Goal: Use online tool/utility: Utilize a website feature to perform a specific function

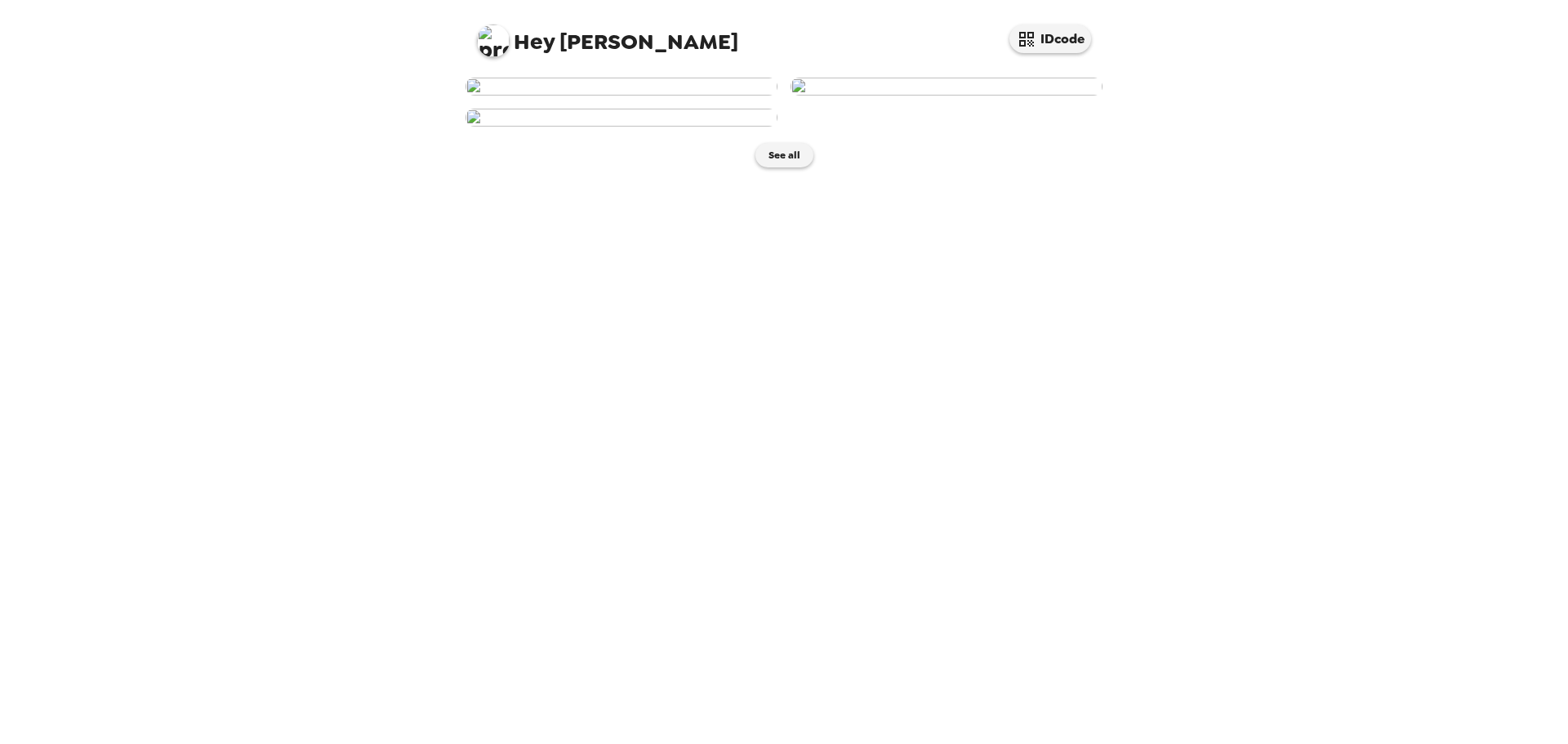
click at [603, 95] on img at bounding box center [621, 86] width 312 height 18
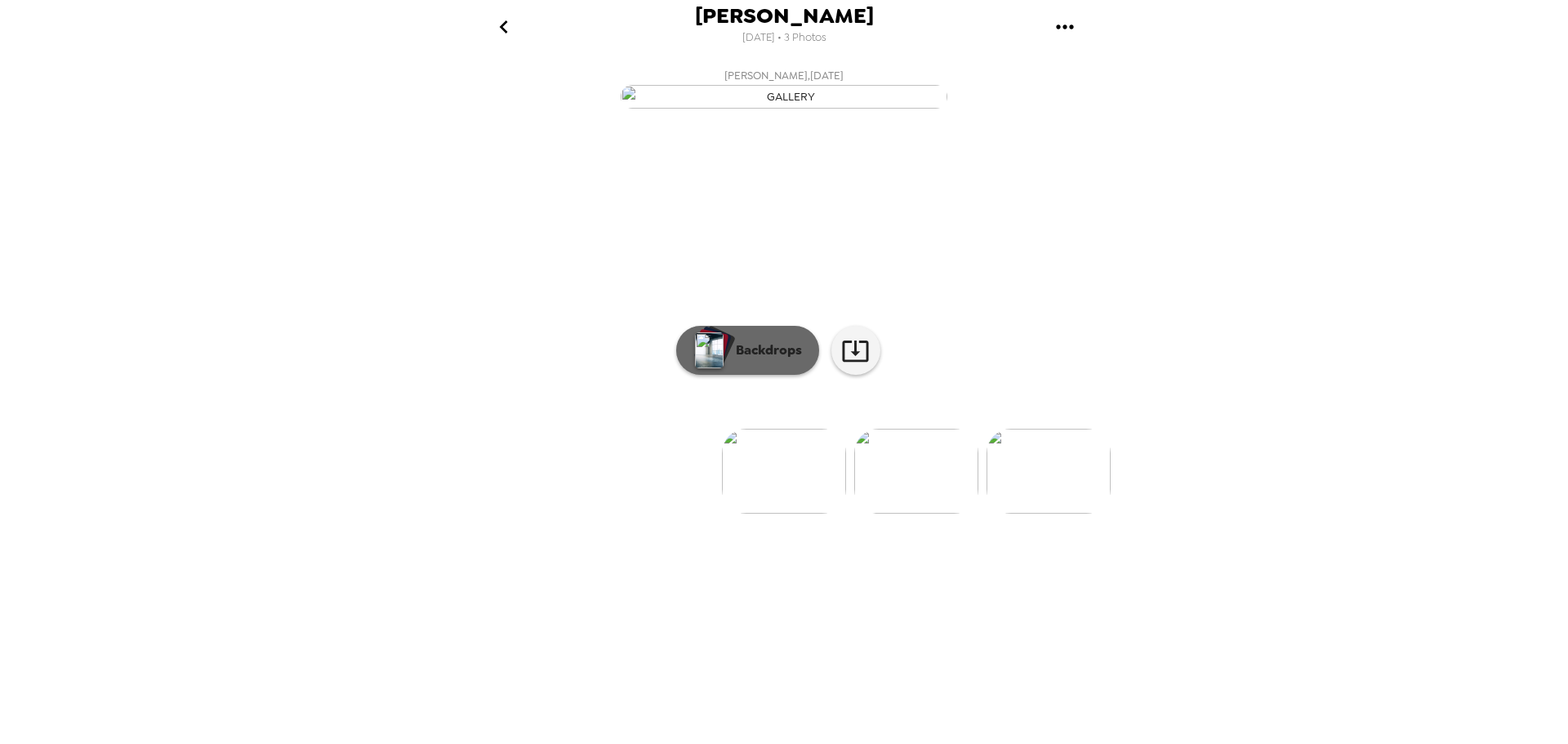
click at [745, 360] on p "Backdrops" at bounding box center [764, 350] width 74 height 20
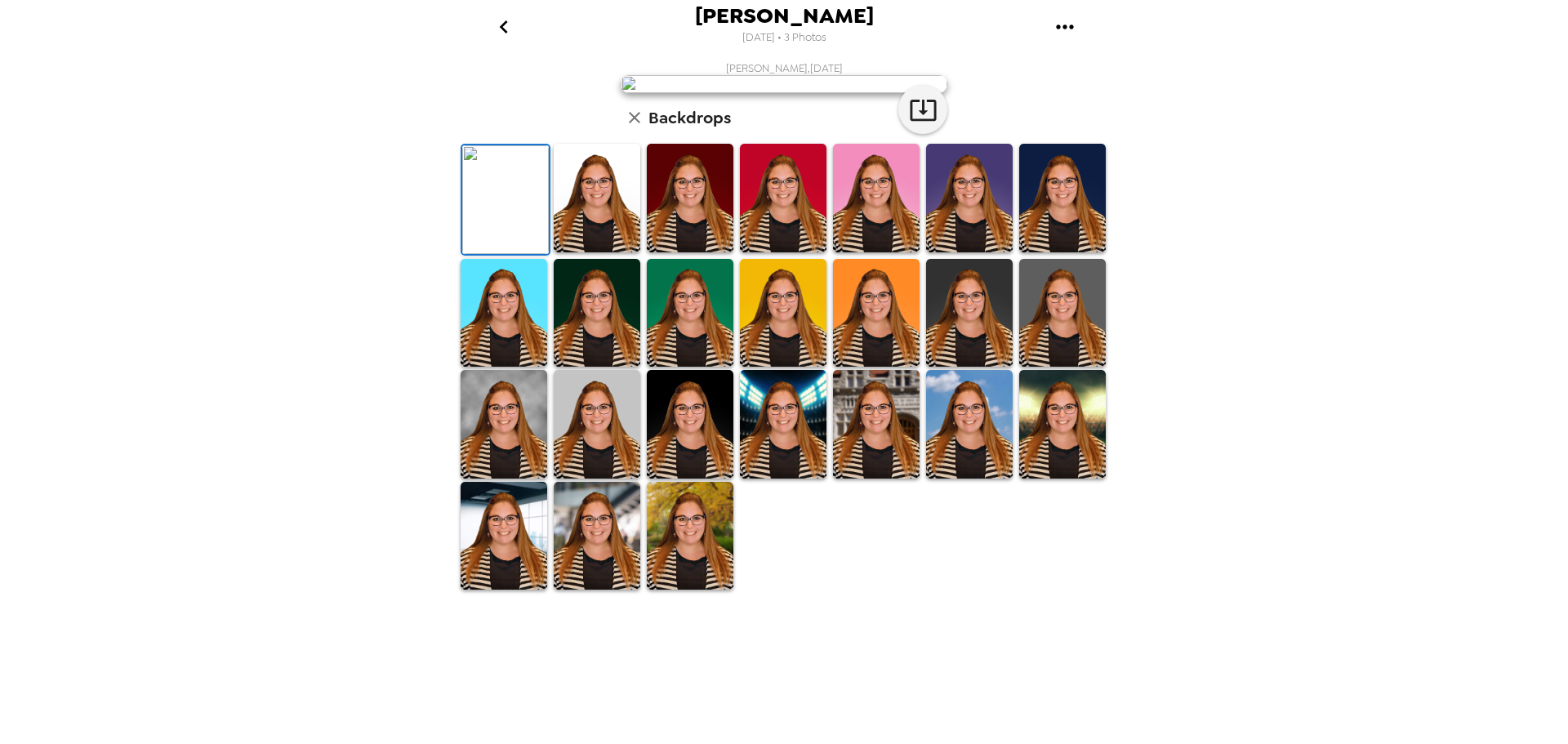
click at [583, 253] on img at bounding box center [597, 198] width 87 height 109
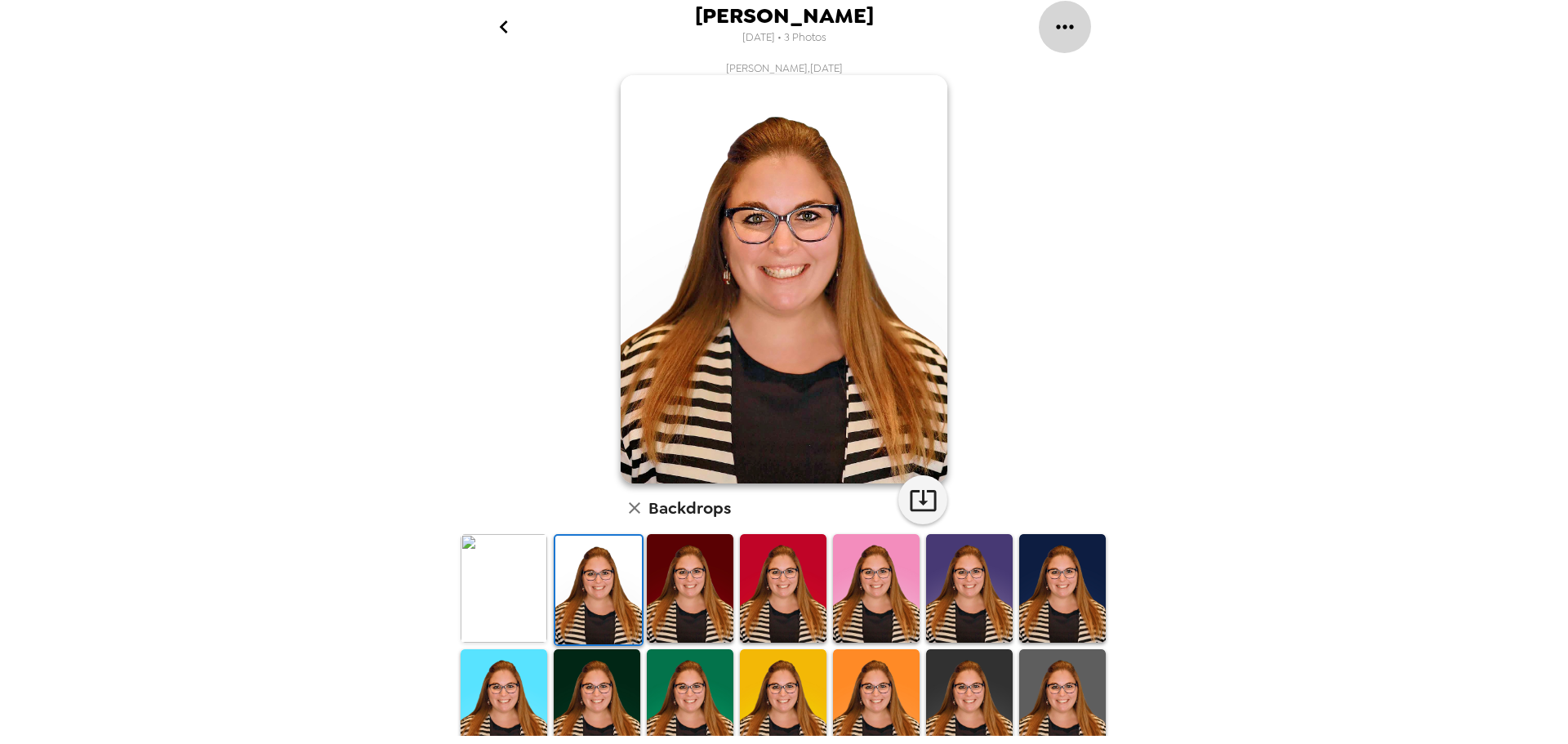
click at [1067, 33] on icon "gallery menu" at bounding box center [1064, 26] width 26 height 26
drag, startPoint x: 717, startPoint y: 234, endPoint x: 1324, endPoint y: 384, distance: 625.3
click at [1324, 384] on div at bounding box center [784, 372] width 1568 height 744
click at [909, 492] on icon "button" at bounding box center [922, 501] width 26 height 21
